Goal: Task Accomplishment & Management: Complete application form

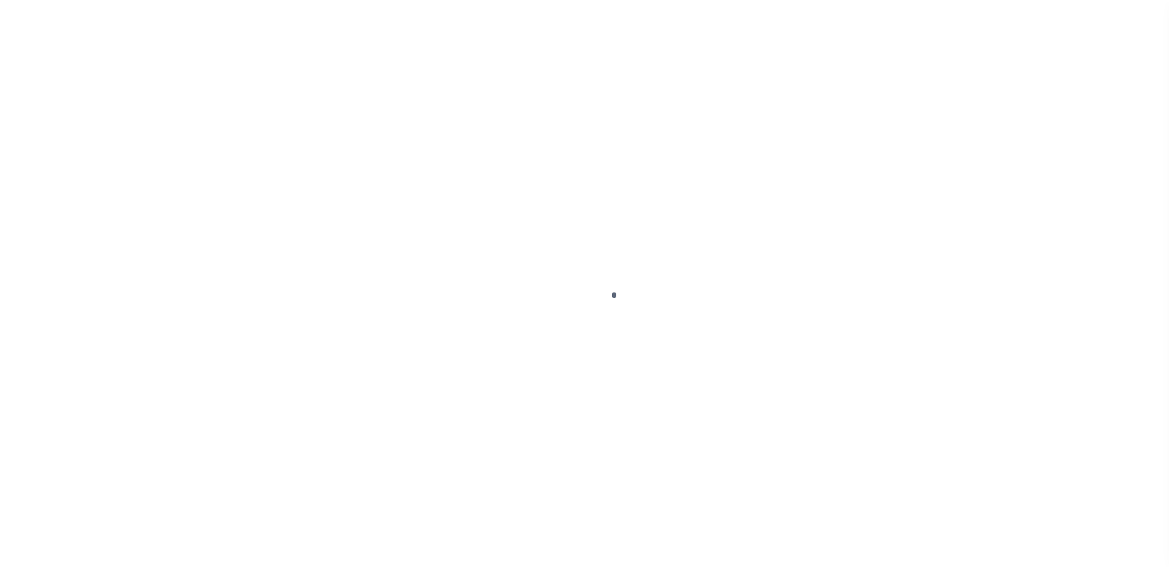
scroll to position [31, 0]
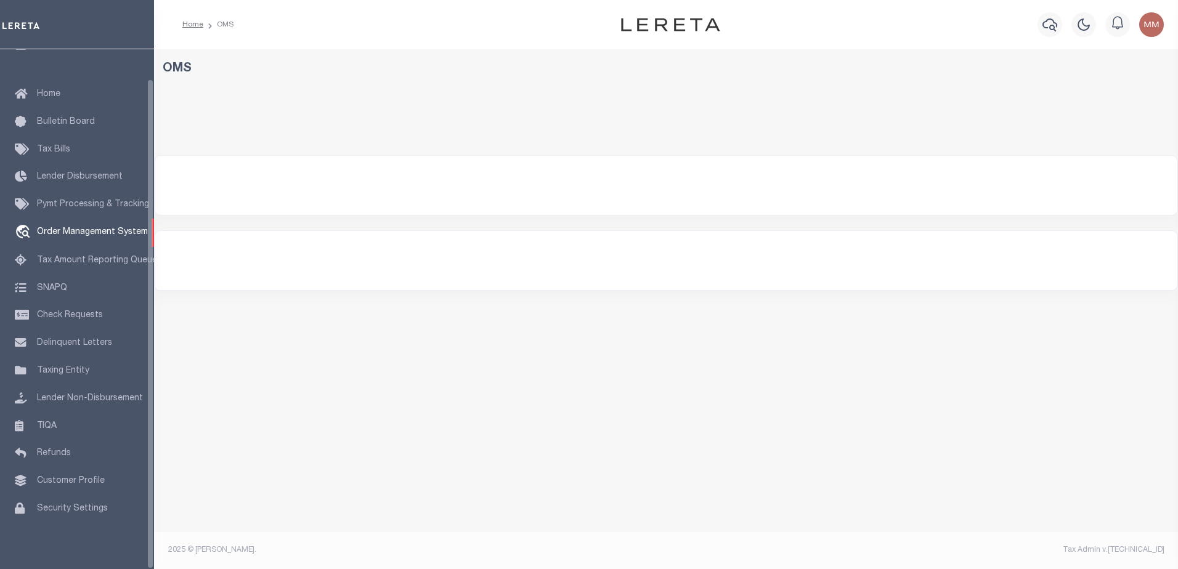
select select "200"
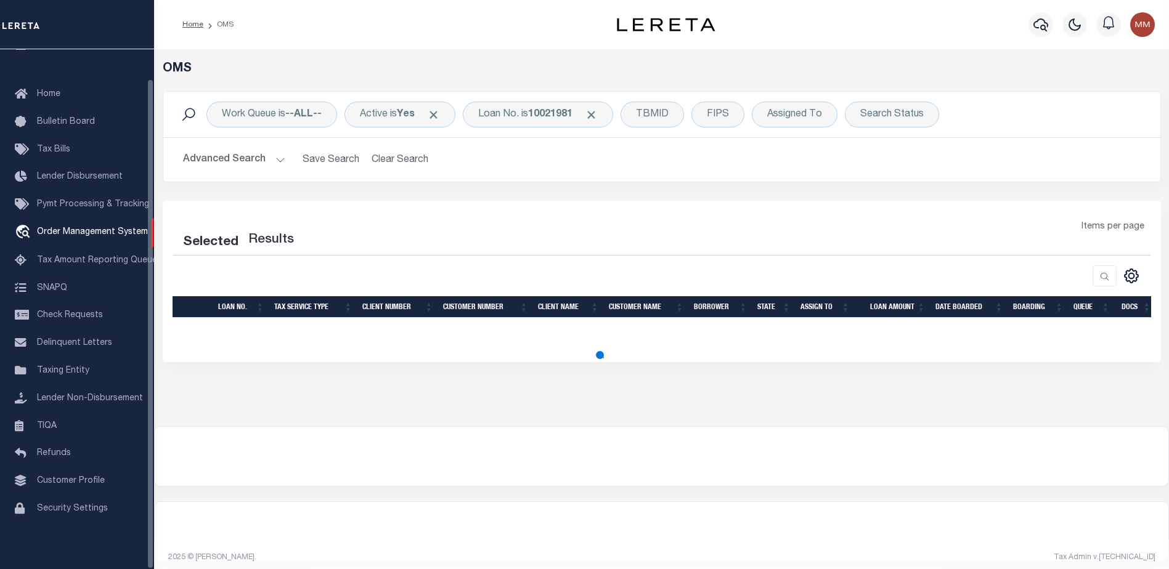
select select "200"
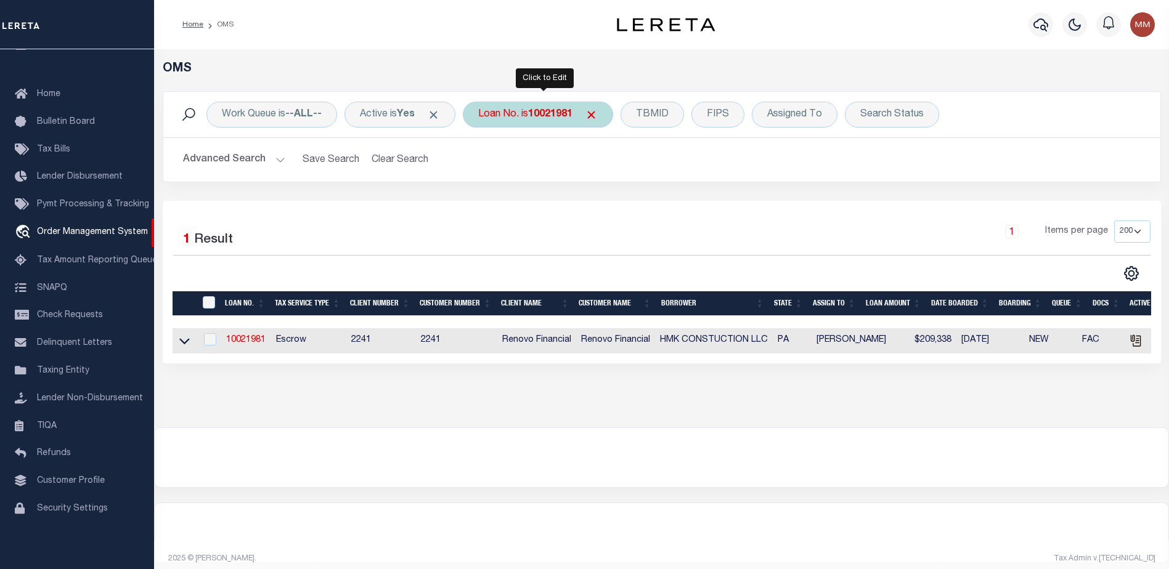
click at [582, 112] on div "Loan No. is 10021981" at bounding box center [538, 115] width 150 height 26
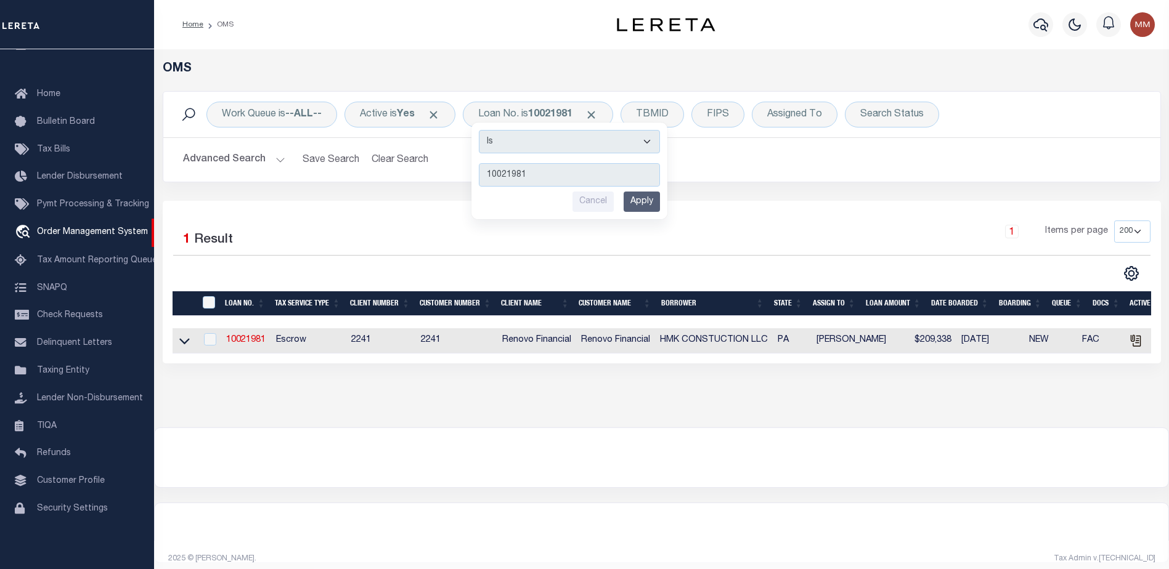
click at [556, 86] on div "Click to Edit" at bounding box center [545, 78] width 58 height 20
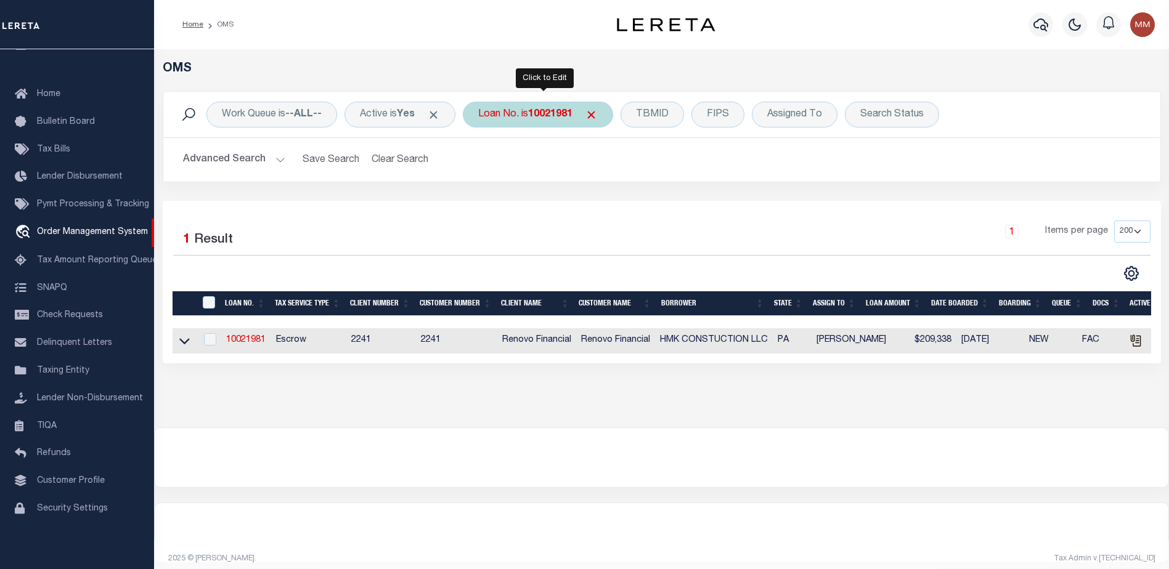
click at [545, 113] on b "10021981" at bounding box center [550, 115] width 44 height 10
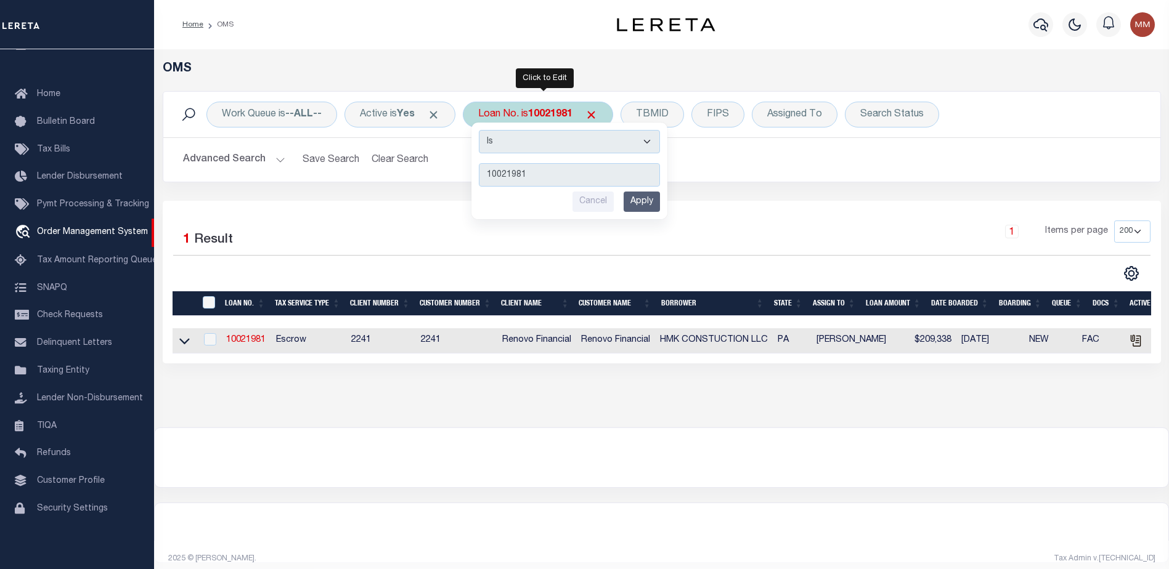
click at [538, 173] on input "10021981" at bounding box center [569, 174] width 181 height 23
type input "1"
type input "100016576"
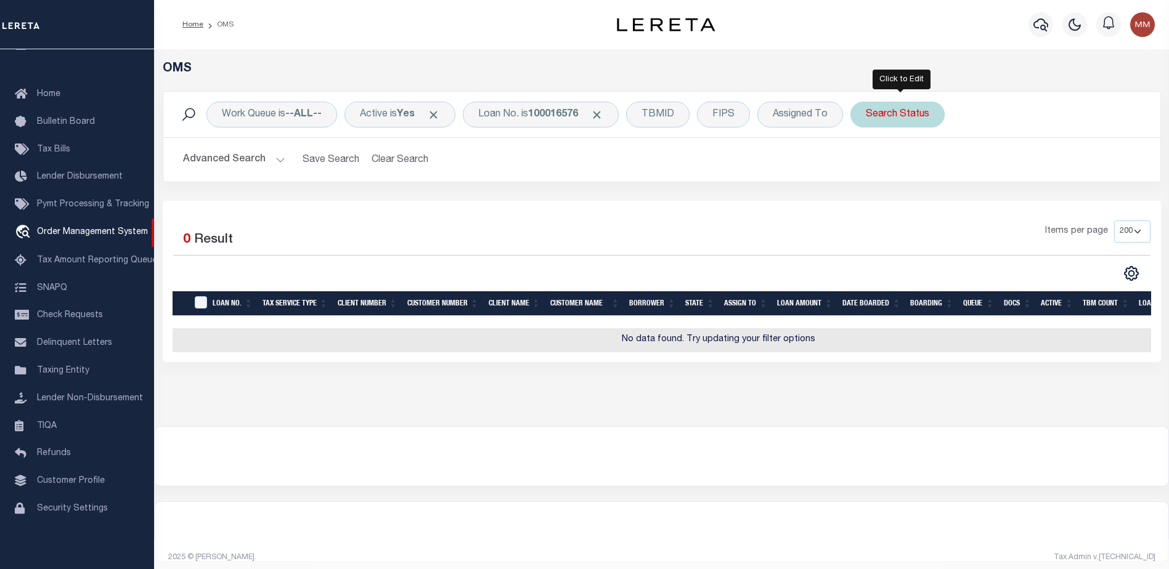
click at [915, 121] on div "Search Status" at bounding box center [897, 115] width 94 height 26
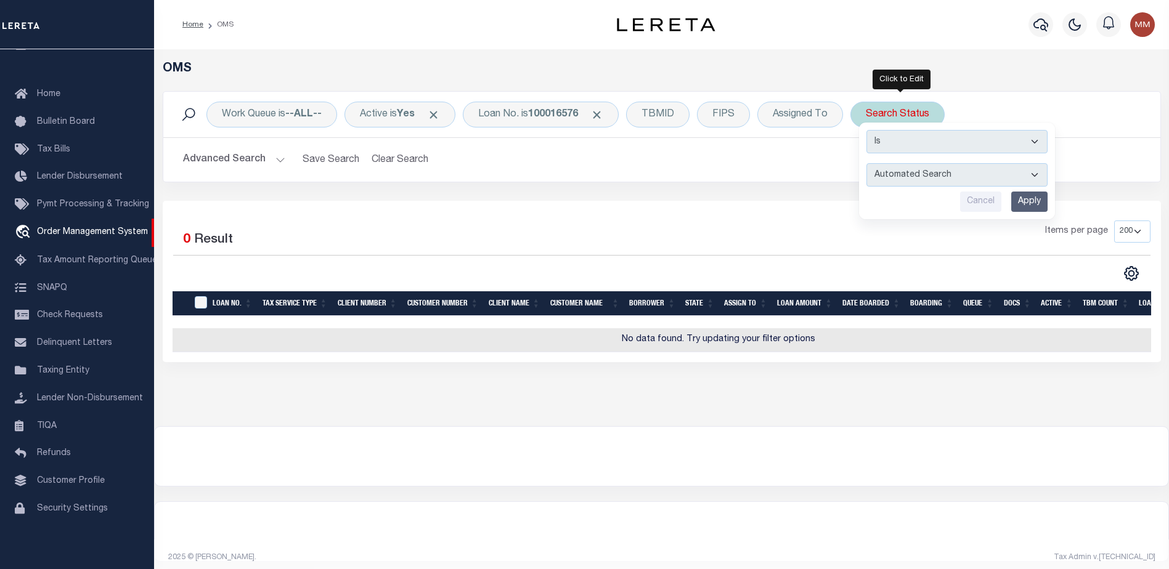
drag, startPoint x: 906, startPoint y: 209, endPoint x: 975, endPoint y: 201, distance: 70.0
click at [907, 211] on div "Cancel Apply" at bounding box center [956, 202] width 181 height 20
click at [1038, 144] on select "Is Contains" at bounding box center [956, 141] width 181 height 23
click at [1036, 137] on select "Is Contains" at bounding box center [956, 141] width 181 height 23
click at [925, 234] on div "Items per page 10 25 50 100 200" at bounding box center [786, 237] width 728 height 32
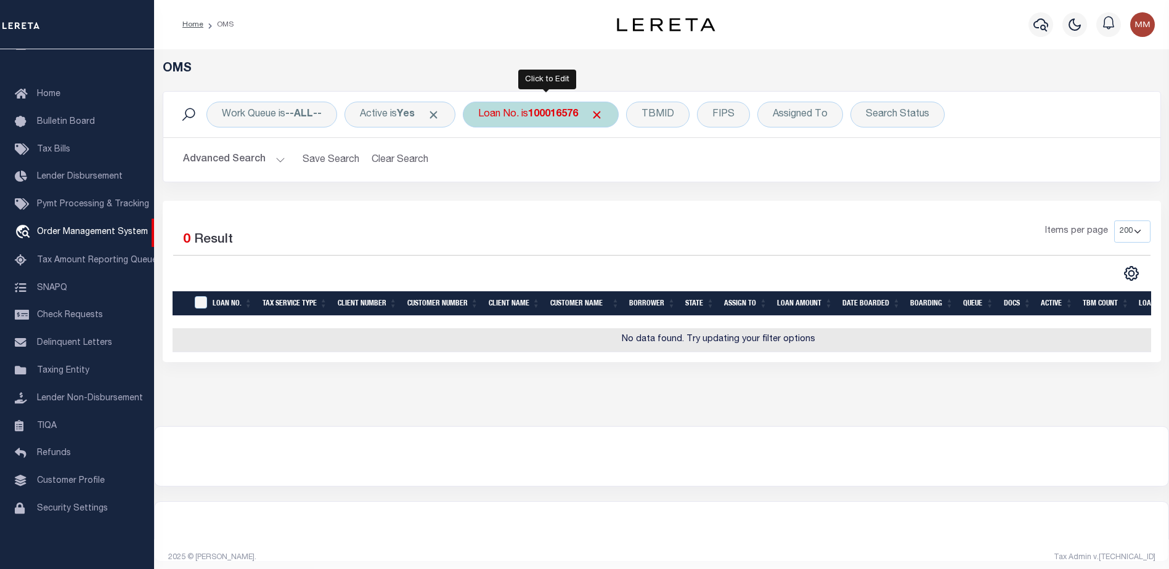
click at [543, 115] on b "100016576" at bounding box center [553, 115] width 50 height 10
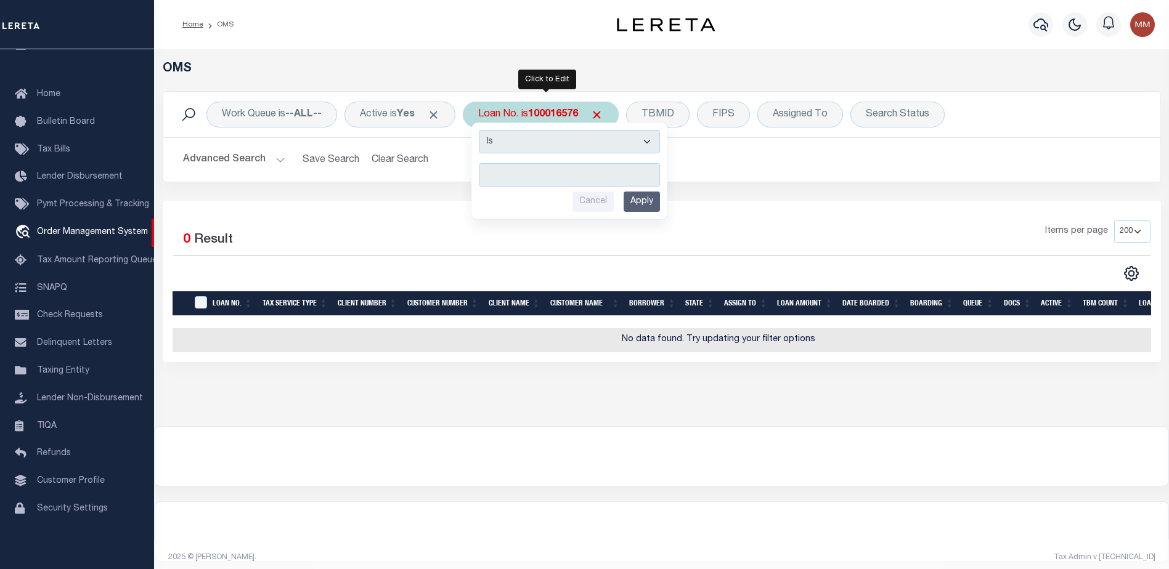
click at [508, 173] on input "text" at bounding box center [569, 174] width 181 height 23
type input "1000016576"
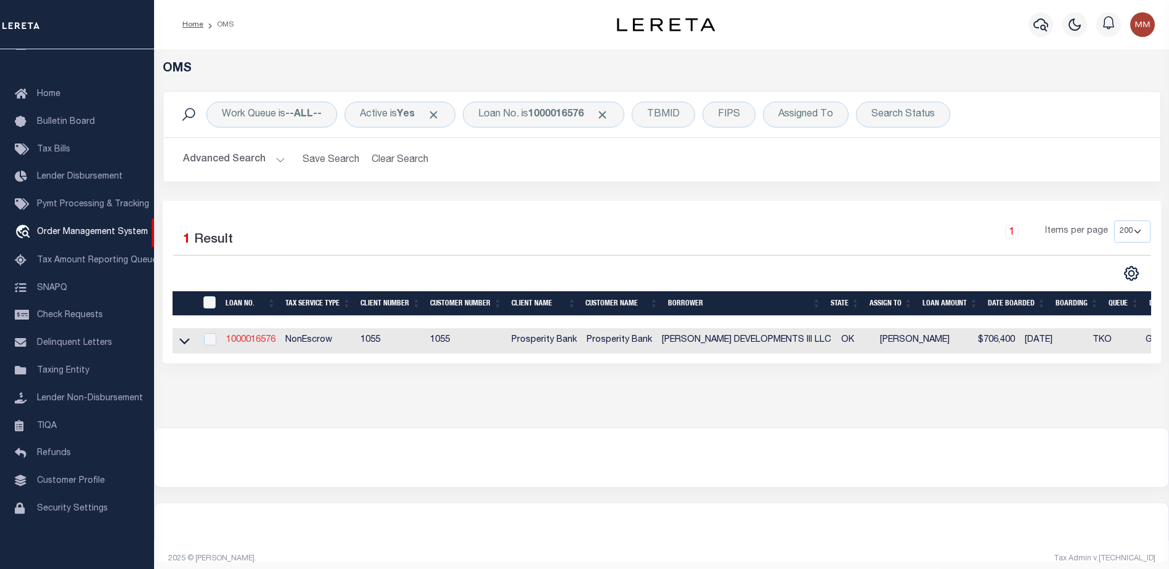
click at [242, 338] on link "1000016576" at bounding box center [250, 340] width 49 height 9
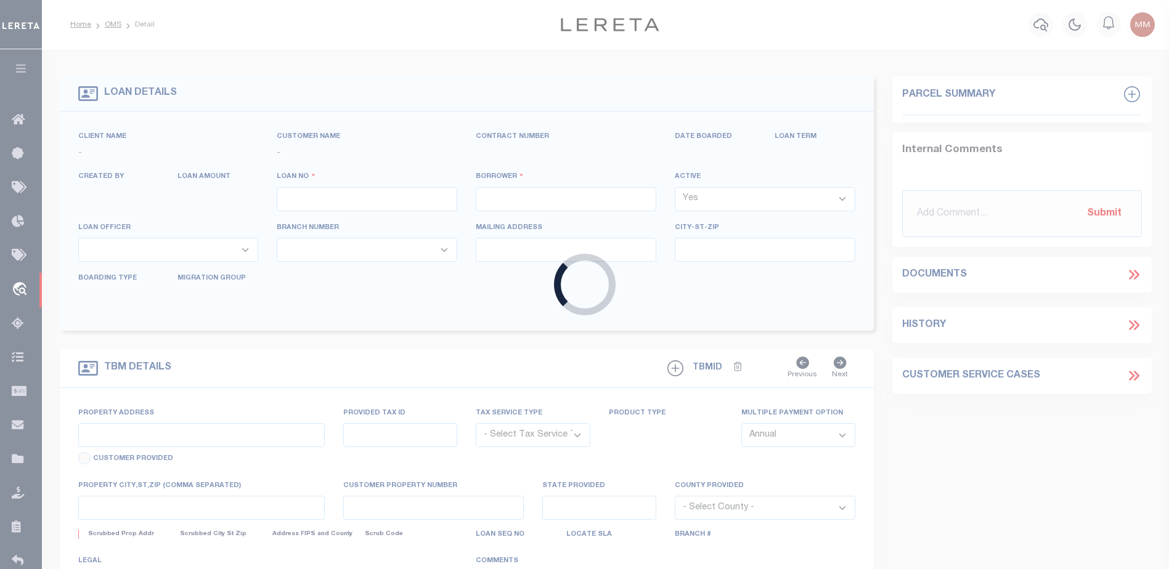
type input "1000016576"
type input "[PERSON_NAME] DEVELOPMENTS III LLC"
select select
type input "3101 TINKER DIAGONAL ST"
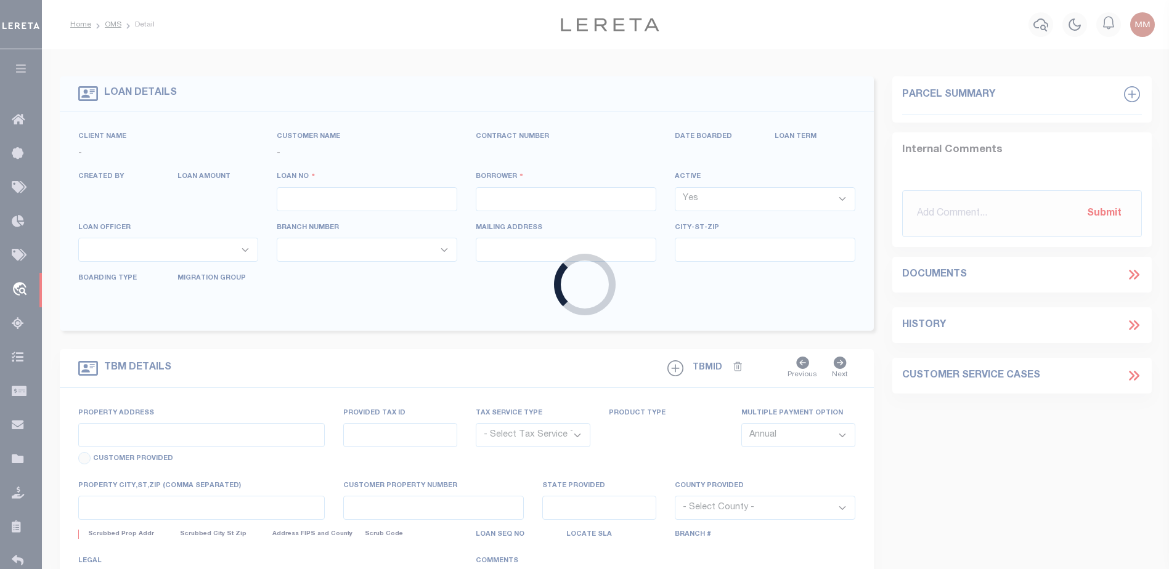
type input "DEL CITY OK 73115-1019"
select select
select select "NonEscrow"
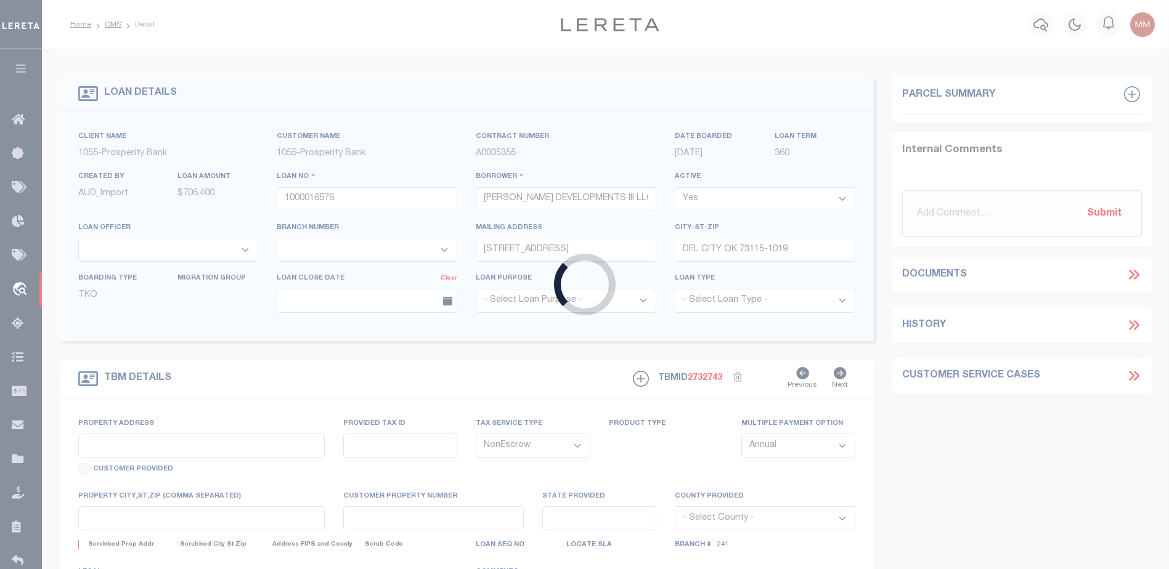
select select "10515"
select select "4016"
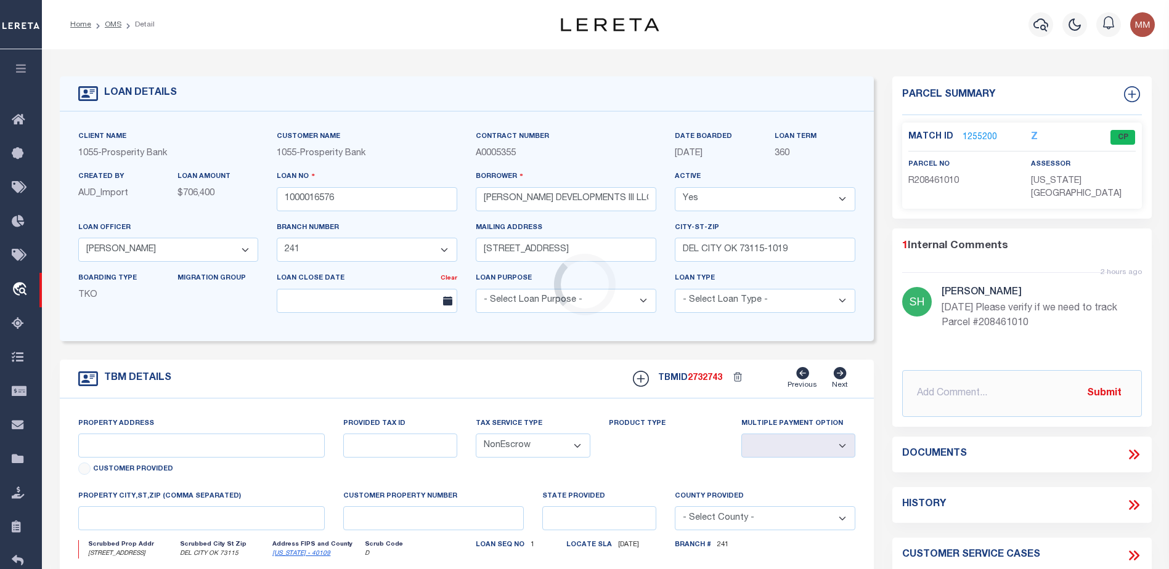
type input "3127 TINKER DIAGONAL ST"
select select
type input "DEL CITY OK 73115"
type input "1"
type input "OK"
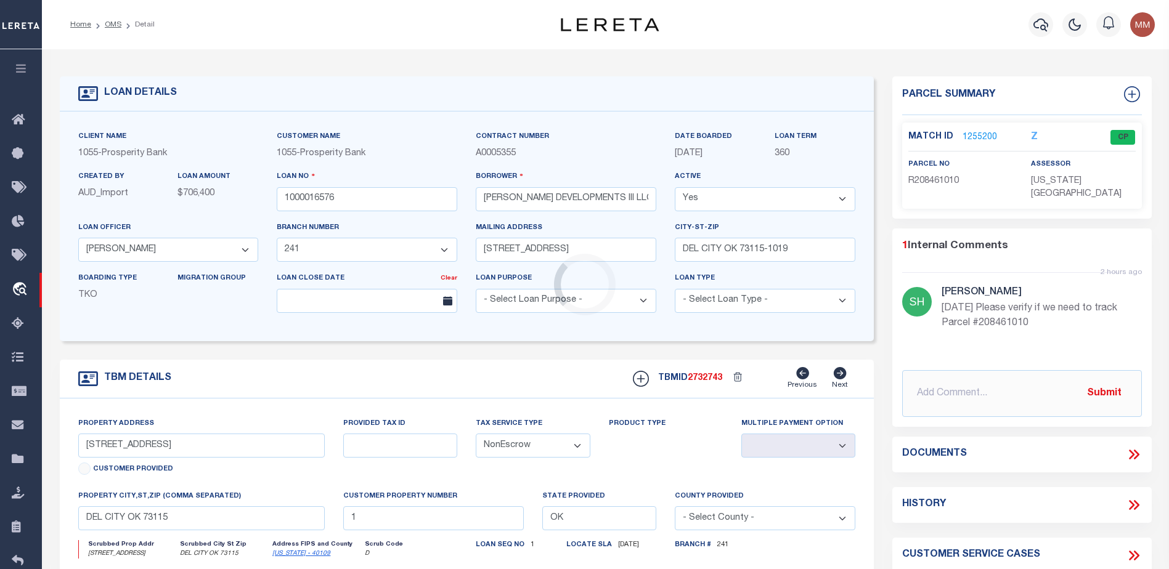
select select
type textarea "3127 TINKER DIAGONAL ST, DEL CITY, OK 73115; BLK 2, WELLINGTON PARKE, A REPLAT …"
type textarea "1 OF 1"
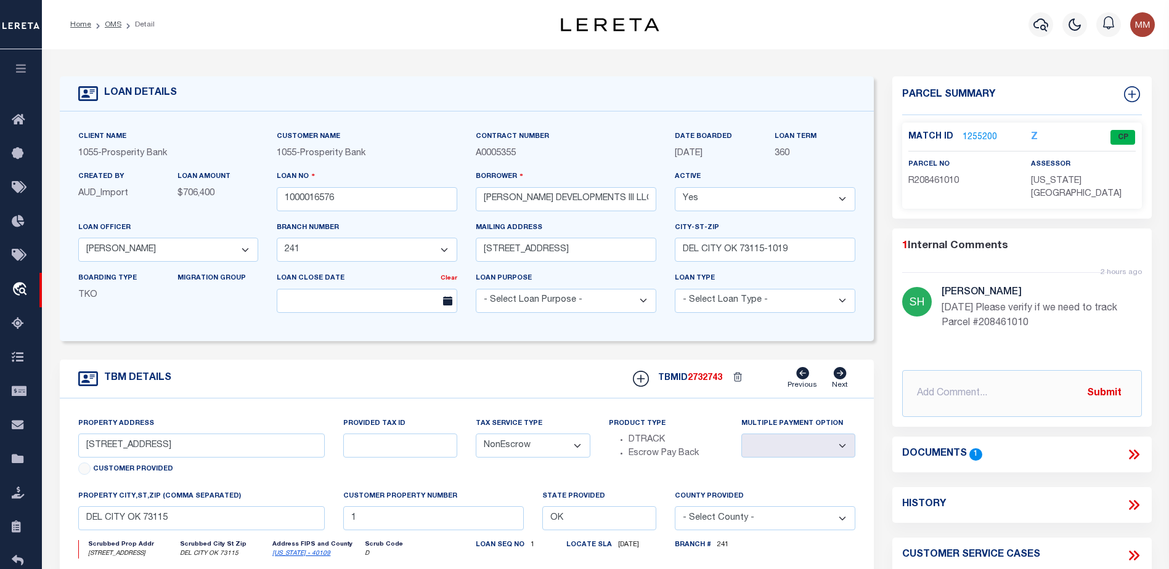
click at [841, 380] on icon at bounding box center [840, 373] width 13 height 12
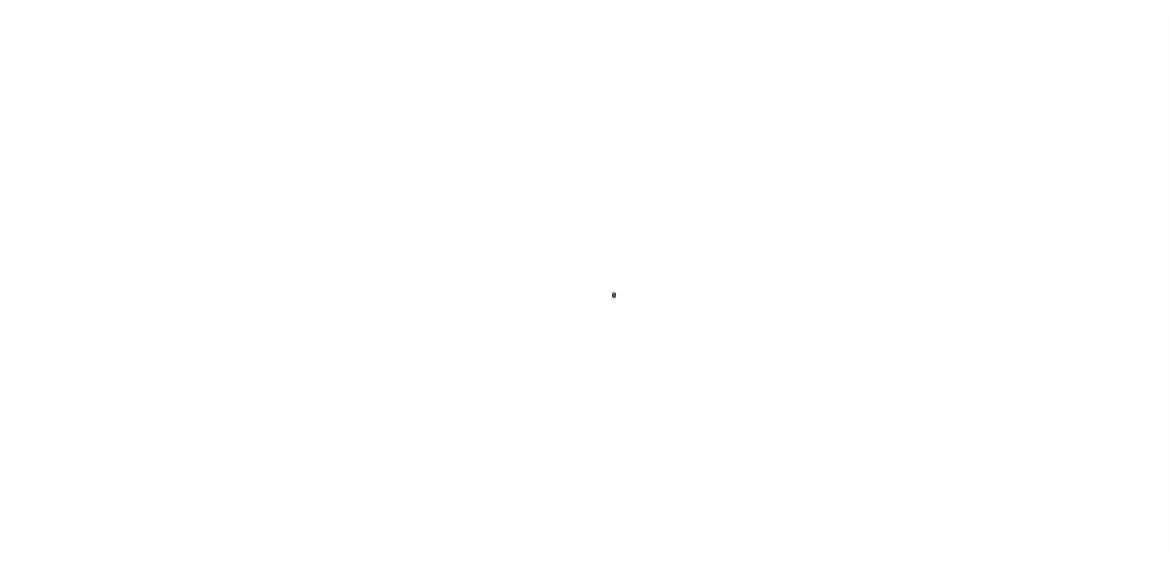
scroll to position [31, 0]
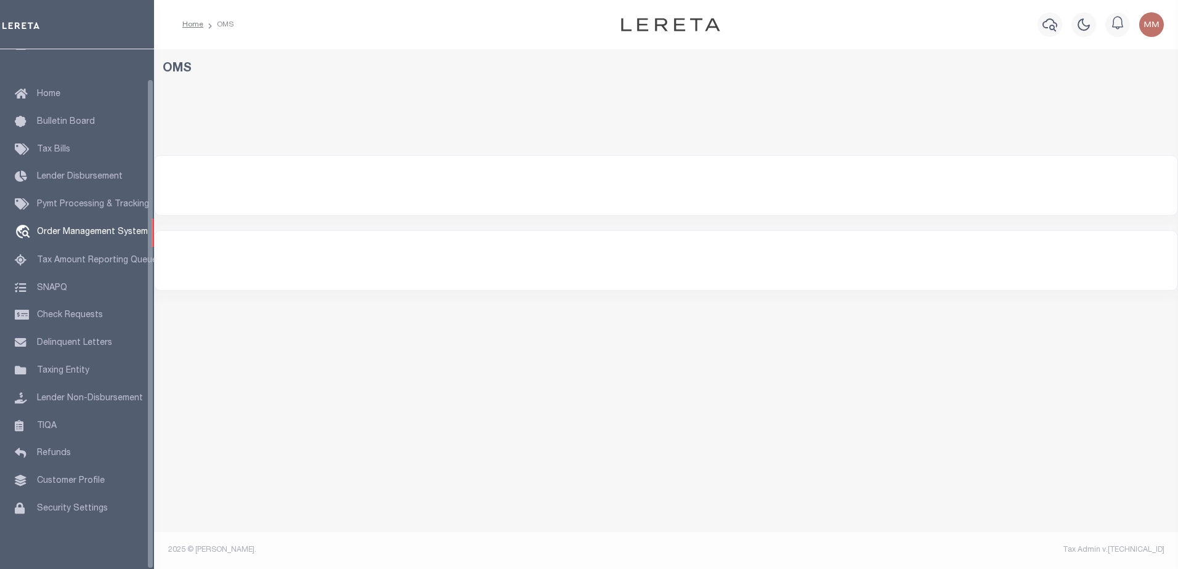
select select "200"
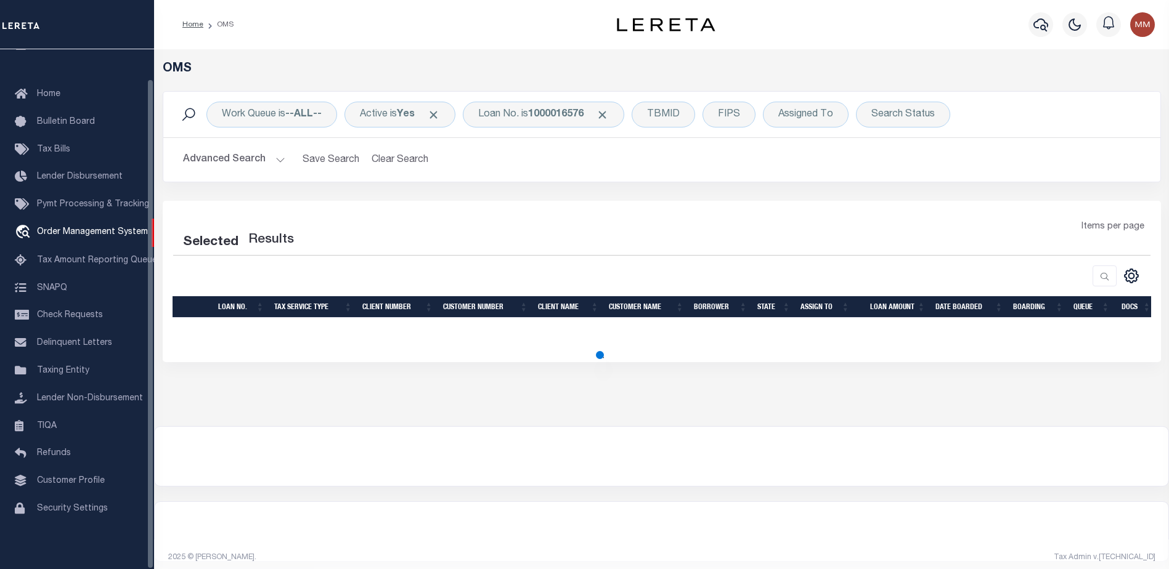
select select "200"
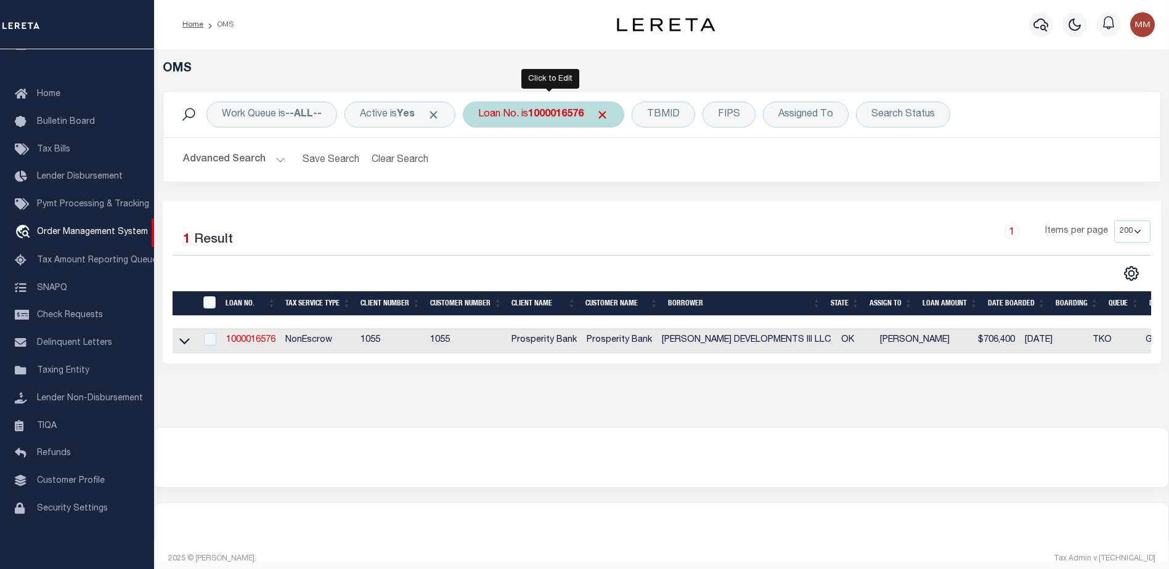
click at [537, 115] on b "1000016576" at bounding box center [555, 115] width 55 height 10
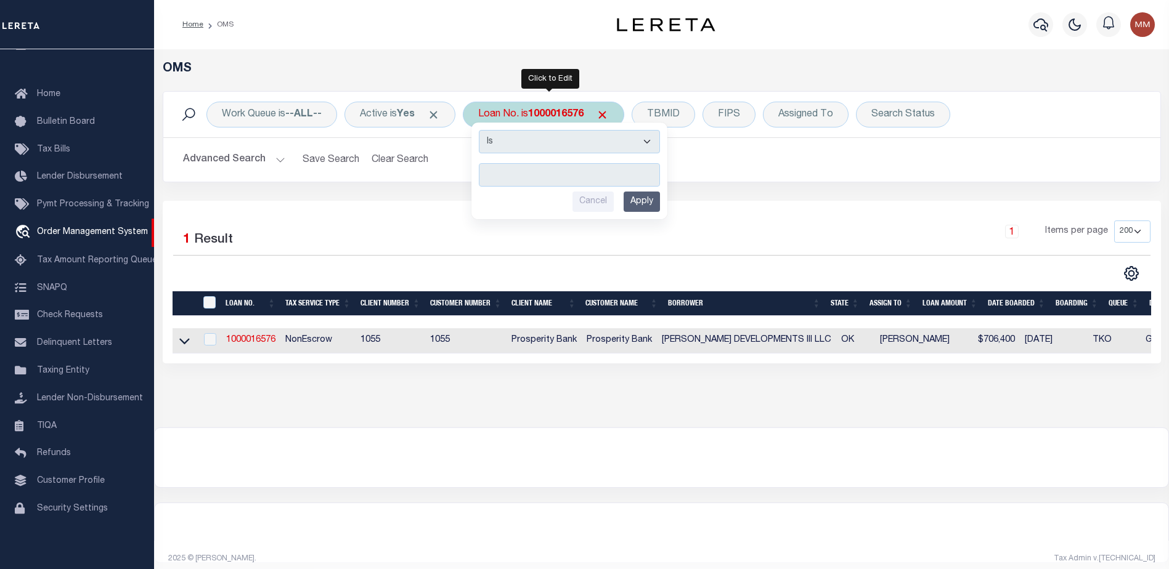
click at [516, 164] on input "text" at bounding box center [569, 174] width 181 height 23
type input "10021981"
click at [645, 201] on input "Apply" at bounding box center [642, 202] width 36 height 20
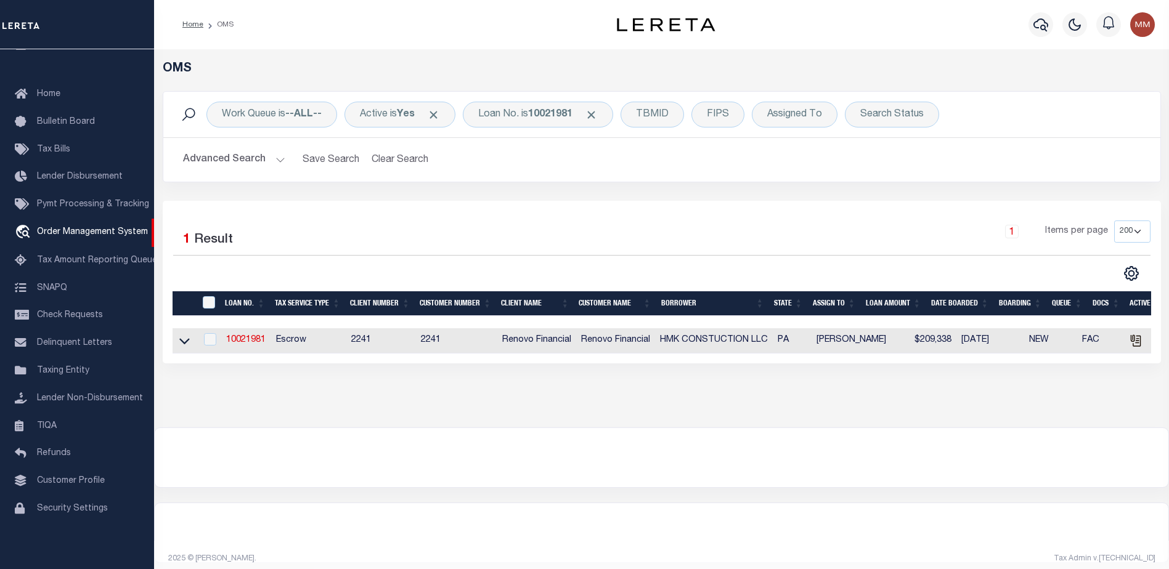
click at [258, 335] on td "10021981" at bounding box center [246, 340] width 50 height 25
checkbox input "true"
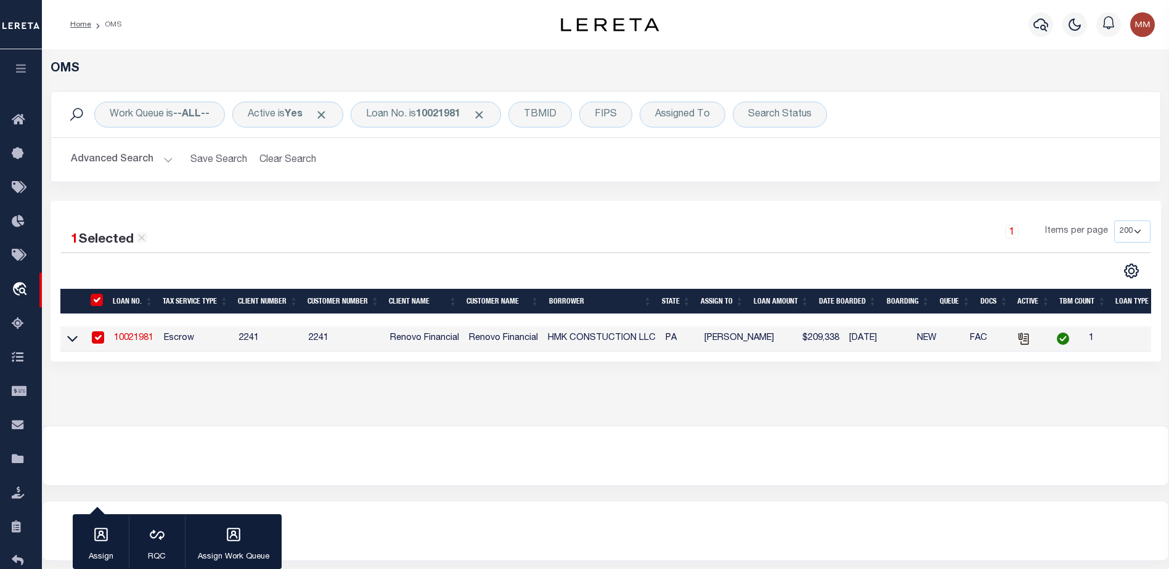
click at [143, 343] on link "10021981" at bounding box center [133, 338] width 39 height 9
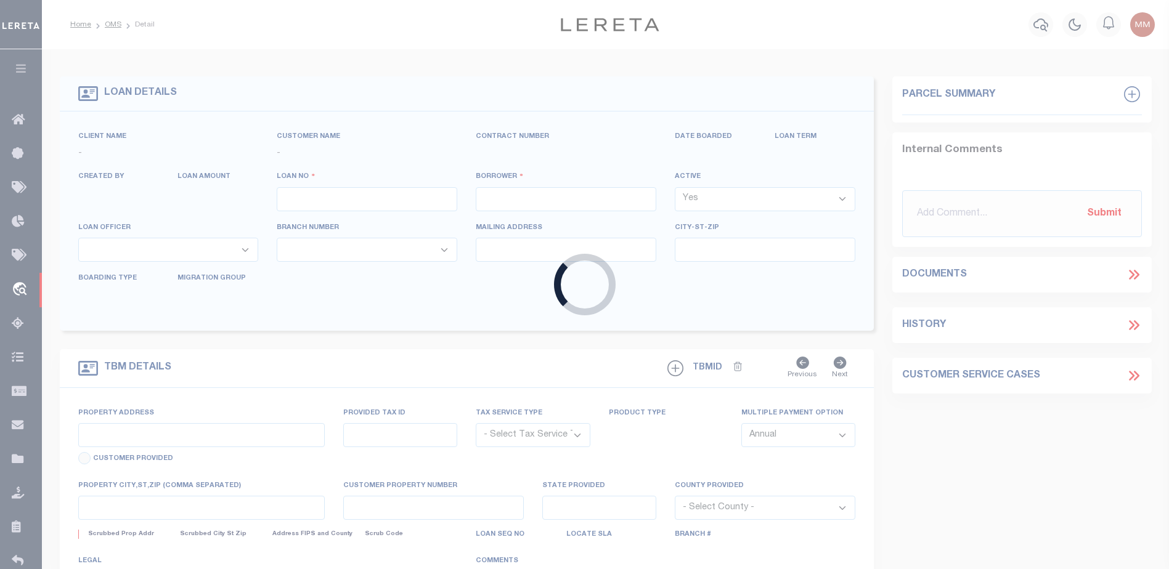
type input "10021981"
type input "HMK CONSTUCTION LLC"
select select
select select "10"
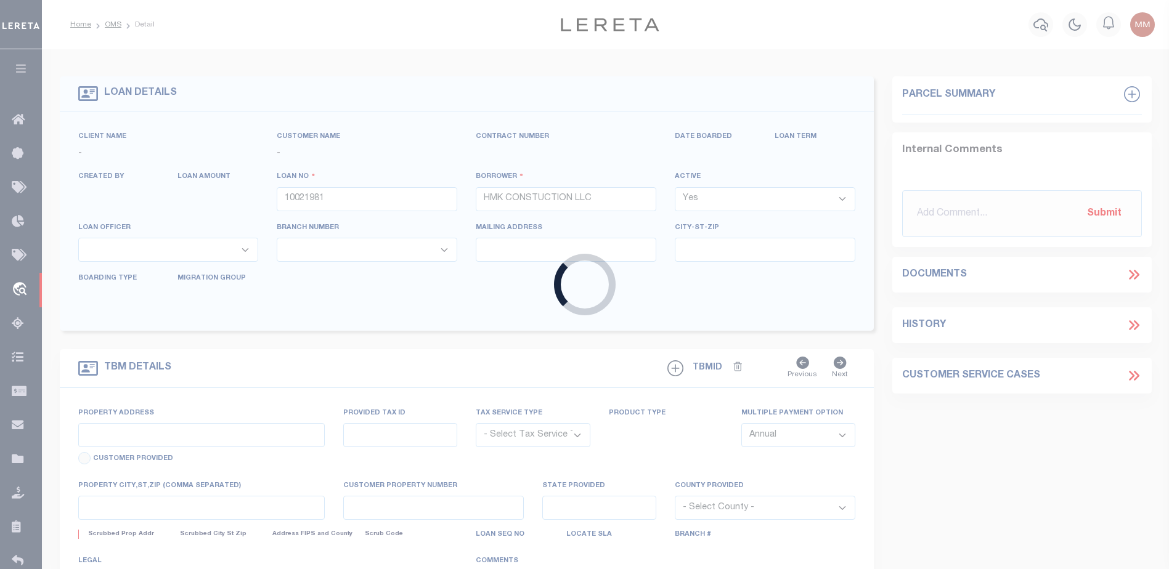
select select "Escrow"
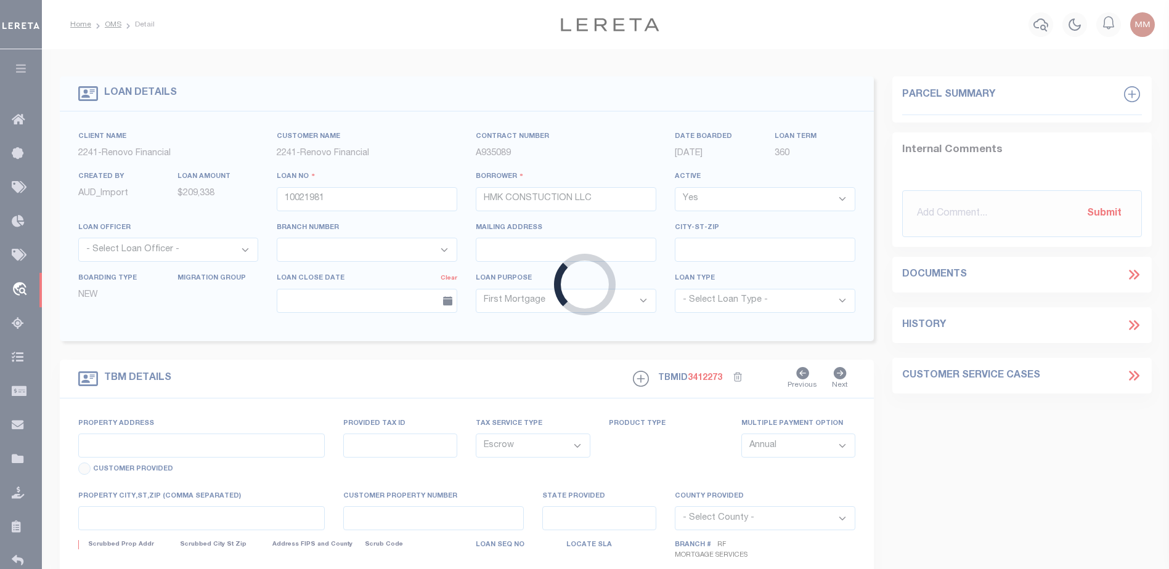
type input "[STREET_ADDRESS][PERSON_NAME]"
select select
type input "GLENSHAW, [GEOGRAPHIC_DATA] 15116"
type input "a0kUS000008GElZ"
type input "PA"
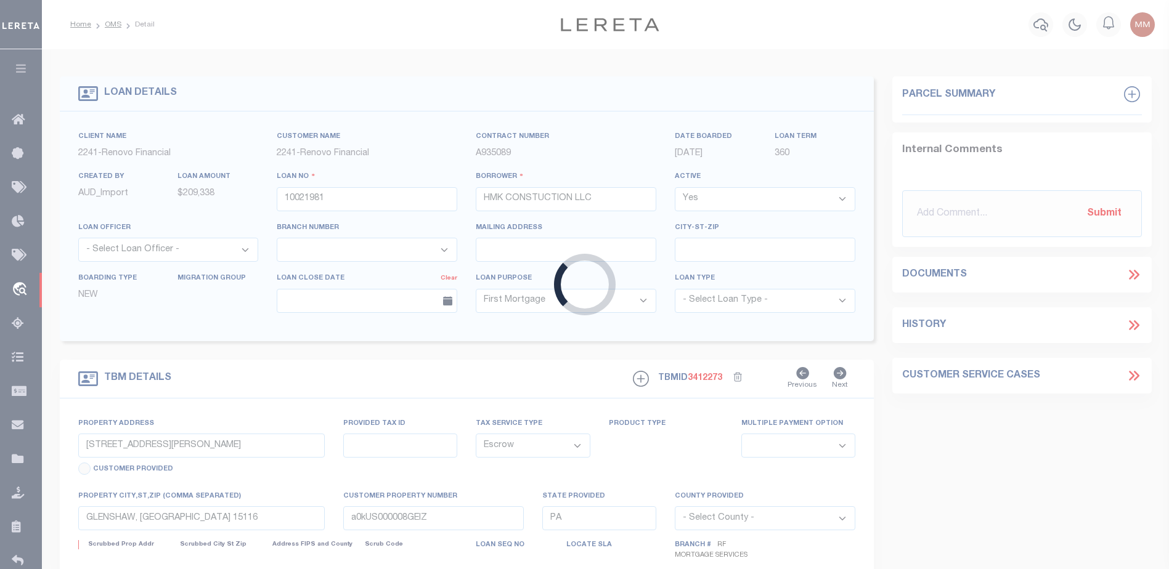
select select
type textarea "LEGAL REQUIRED"
select select "25067"
